Goal: Navigation & Orientation: Find specific page/section

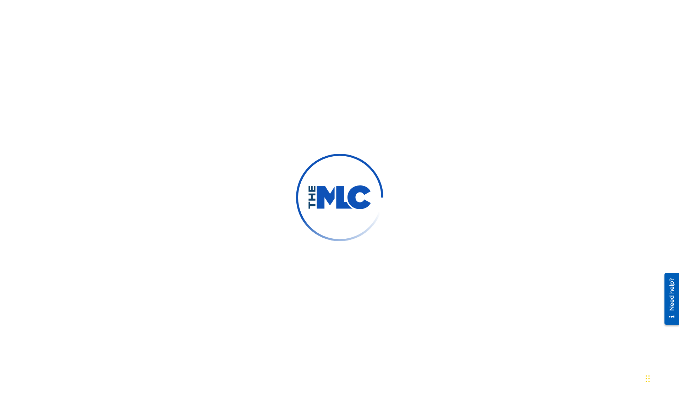
click at [344, 213] on img at bounding box center [339, 197] width 87 height 87
click at [344, 207] on img at bounding box center [340, 197] width 64 height 24
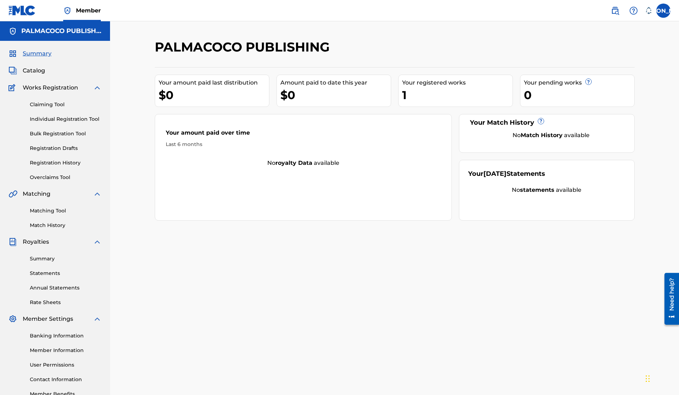
click at [98, 84] on img at bounding box center [97, 87] width 9 height 9
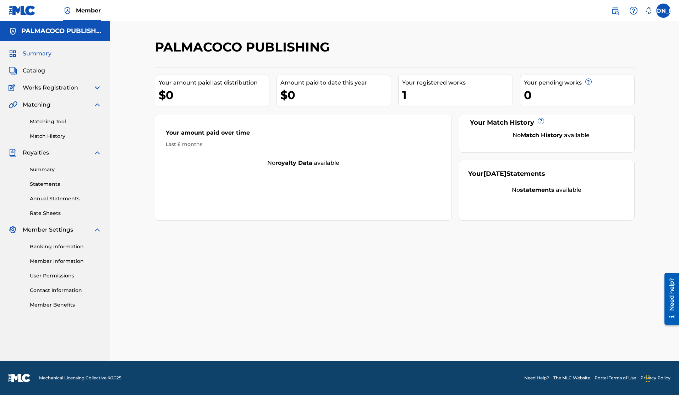
click at [96, 228] on img at bounding box center [97, 229] width 9 height 9
click at [99, 105] on img at bounding box center [97, 104] width 9 height 9
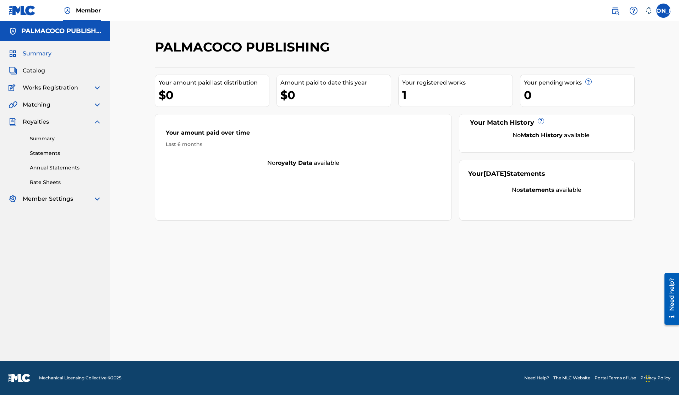
click at [99, 122] on img at bounding box center [97, 121] width 9 height 9
click at [660, 7] on label at bounding box center [663, 11] width 14 height 14
click at [663, 11] on input "[PERSON_NAME] [PERSON_NAME] [EMAIL_ADDRESS][DOMAIN_NAME] Notification Preferenc…" at bounding box center [663, 11] width 0 height 0
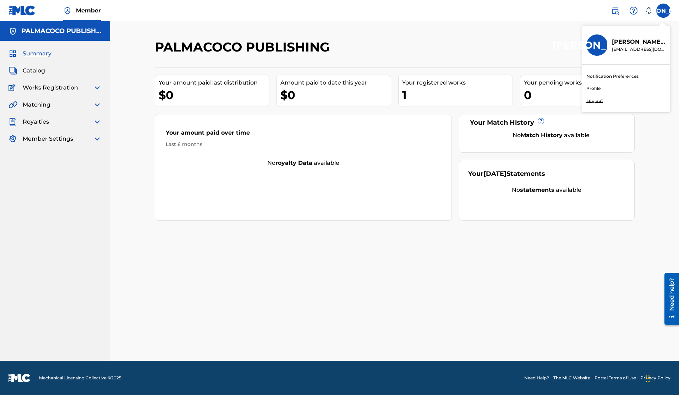
click at [622, 73] on link "Notification Preferences" at bounding box center [612, 76] width 52 height 6
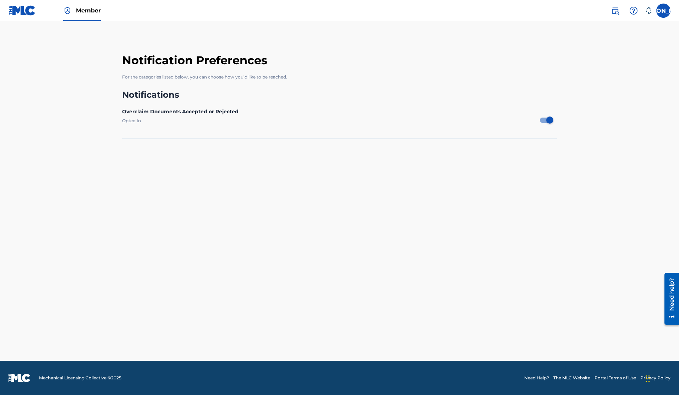
click at [192, 64] on h1 "Notification Preferences" at bounding box center [339, 59] width 434 height 18
click at [22, 11] on img at bounding box center [22, 10] width 27 height 10
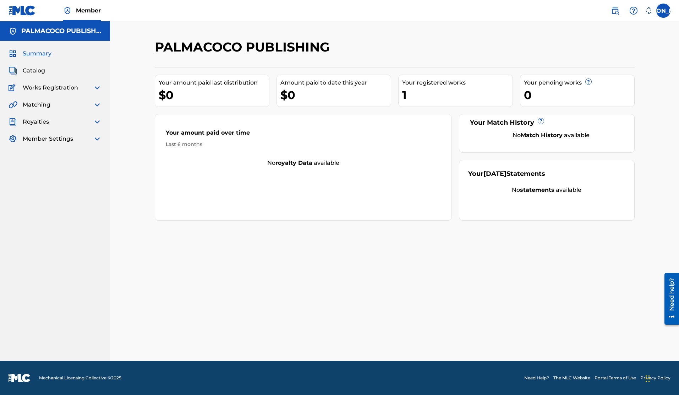
click at [35, 75] on span "Catalog" at bounding box center [34, 70] width 22 height 9
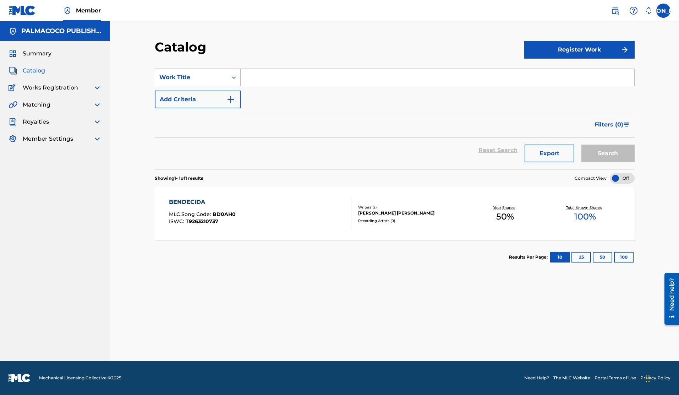
click at [194, 200] on div "BENDECIDA" at bounding box center [202, 202] width 67 height 9
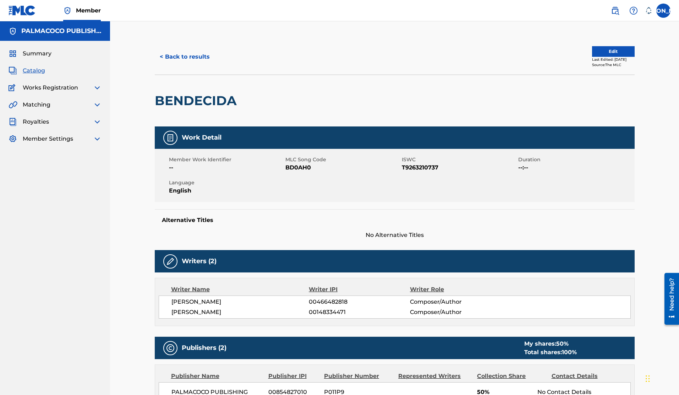
click at [25, 12] on img at bounding box center [22, 10] width 27 height 10
